Goal: Check status: Check status

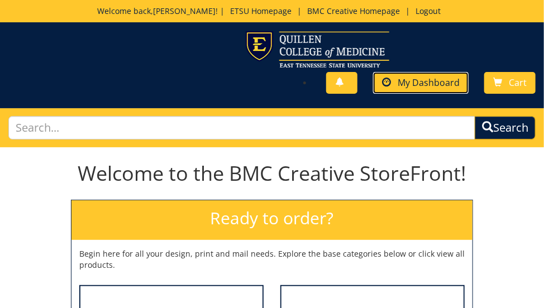
click at [433, 81] on span "My Dashboard" at bounding box center [428, 82] width 62 height 12
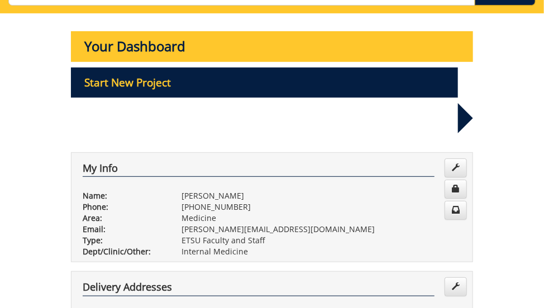
scroll to position [402, 0]
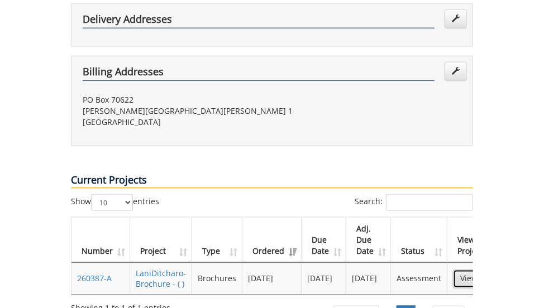
click at [469, 270] on link "View Project" at bounding box center [483, 279] width 60 height 19
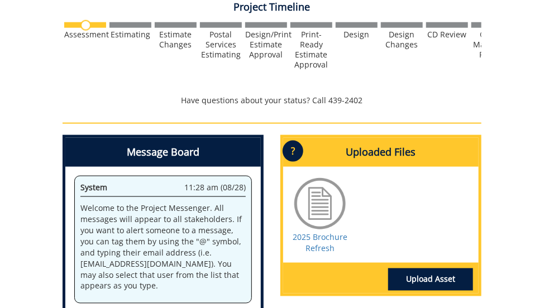
scroll to position [536, 0]
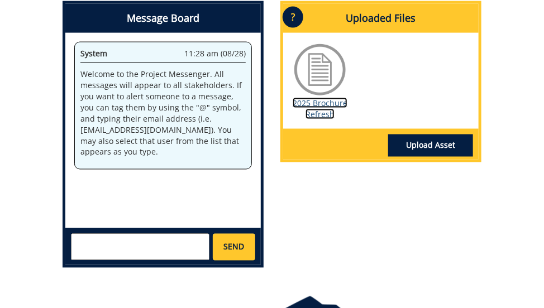
click at [329, 111] on link "2025 Brochure Refresh" at bounding box center [319, 109] width 55 height 22
